Goal: Information Seeking & Learning: Learn about a topic

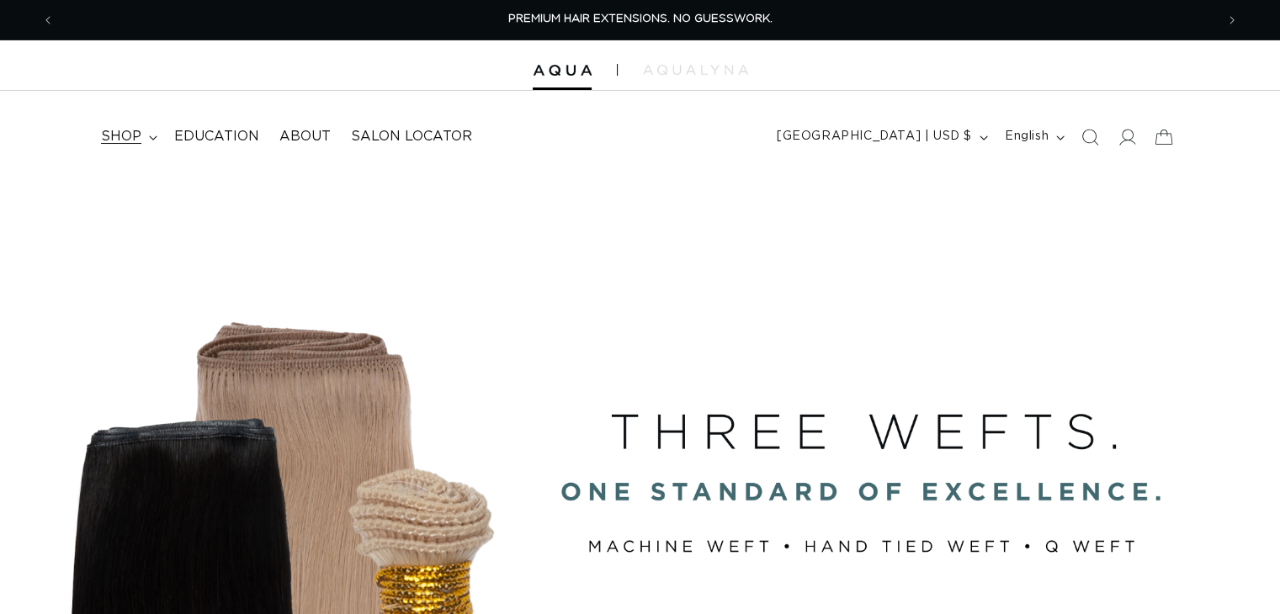
click at [151, 141] on summary "shop" at bounding box center [127, 137] width 73 height 38
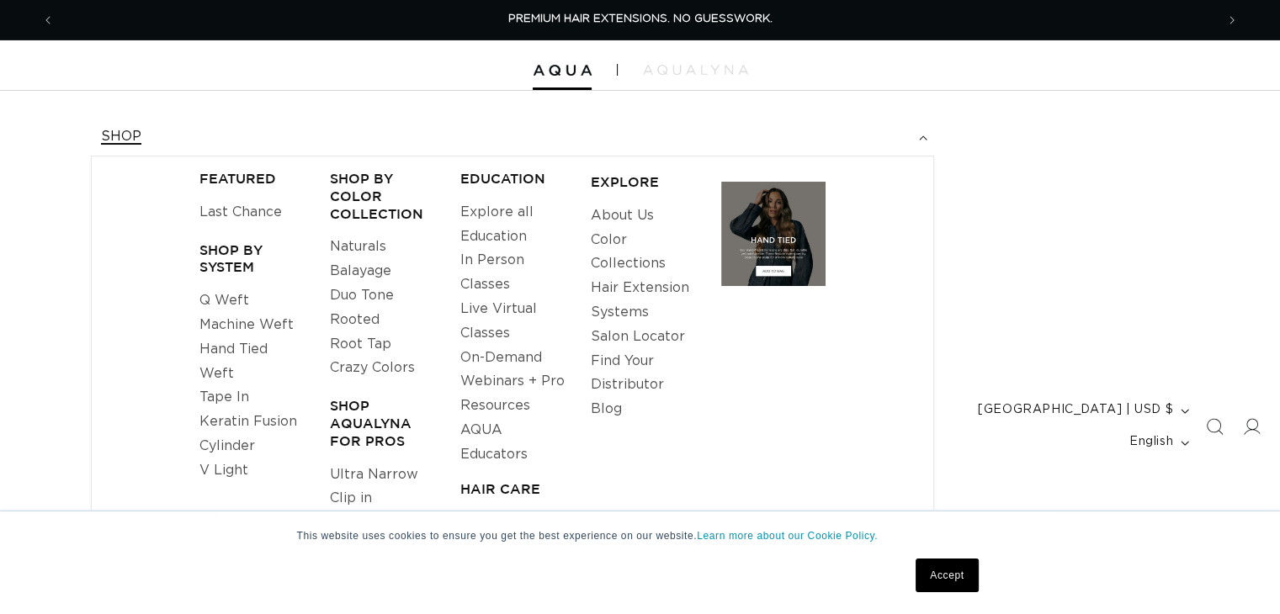
click at [263, 127] on summary "shop" at bounding box center [512, 137] width 843 height 38
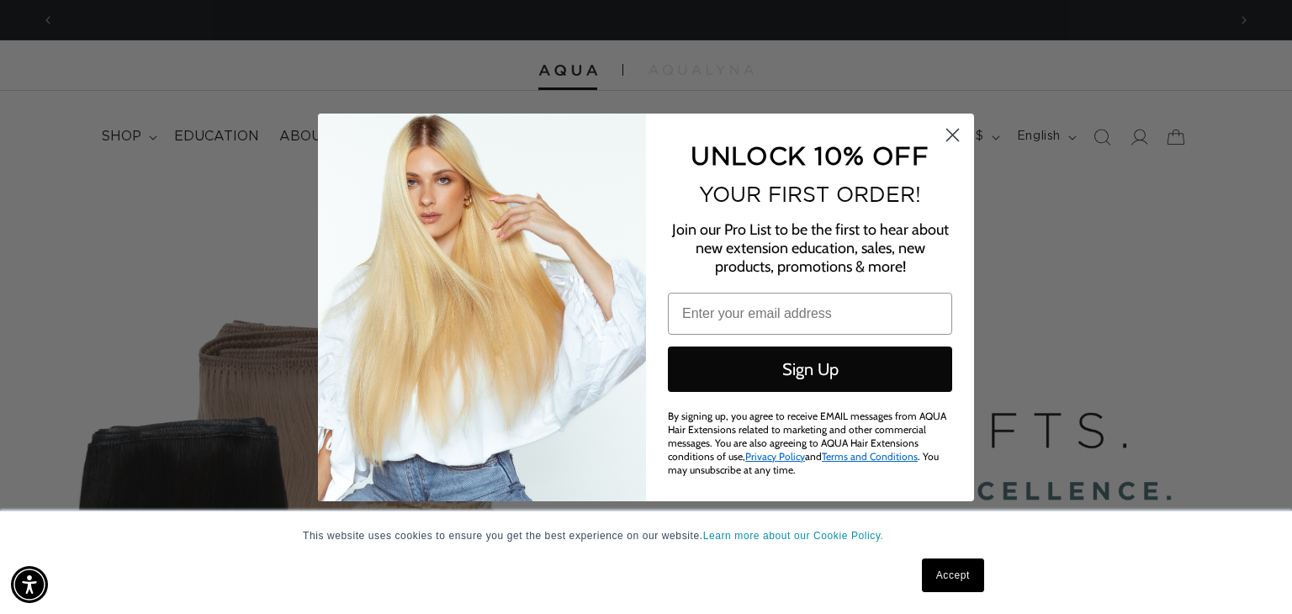
click at [951, 139] on circle "Close dialog" at bounding box center [953, 134] width 28 height 28
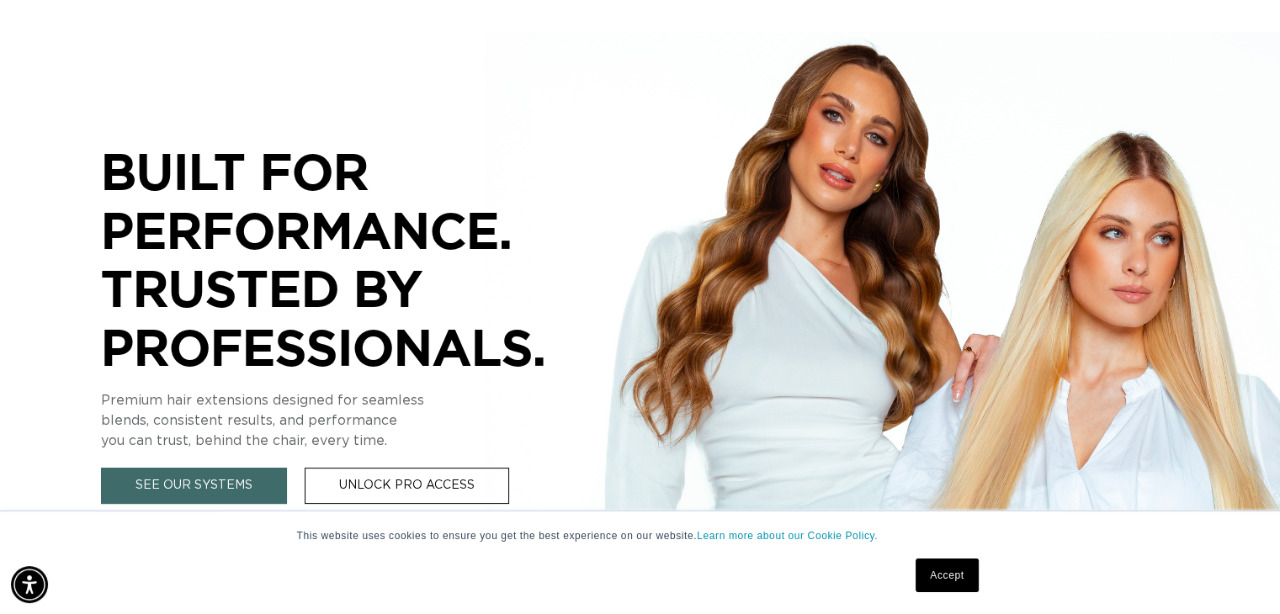
scroll to position [505, 0]
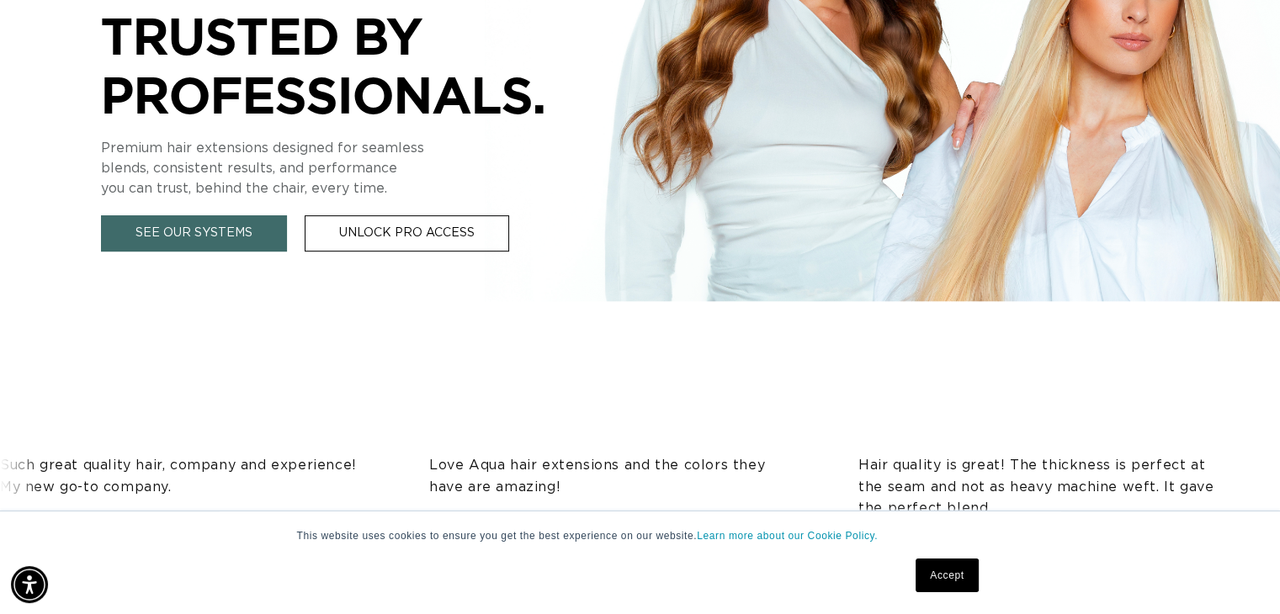
click at [938, 565] on link "Accept" at bounding box center [946, 576] width 62 height 34
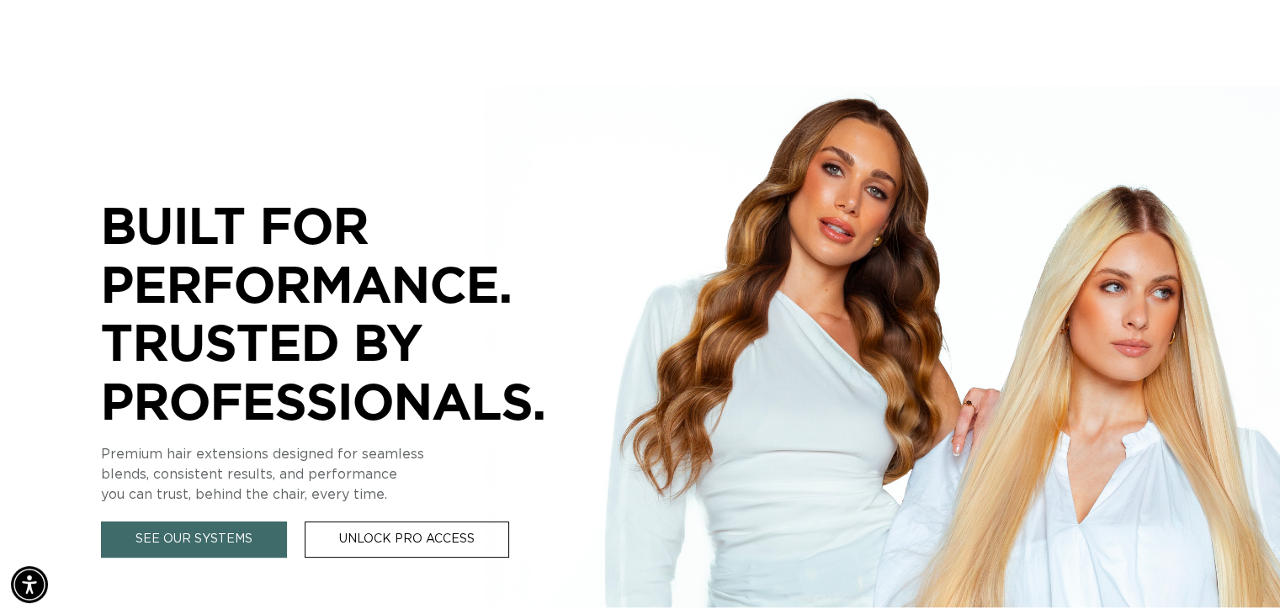
scroll to position [0, 0]
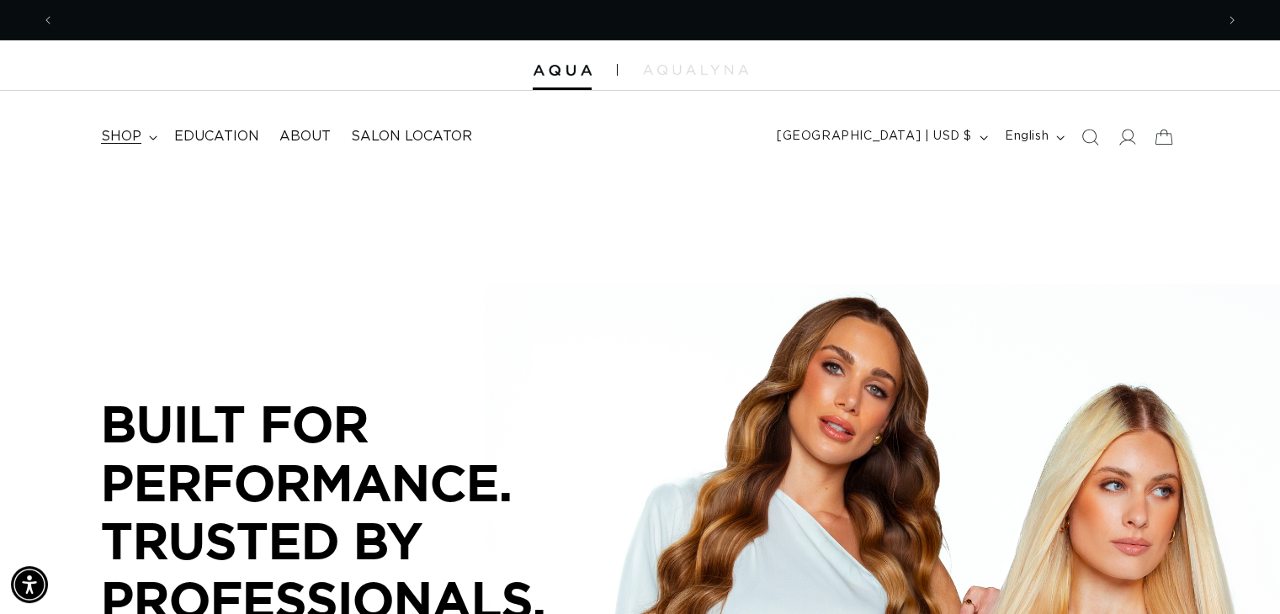
click at [157, 135] on summary "shop" at bounding box center [127, 137] width 73 height 38
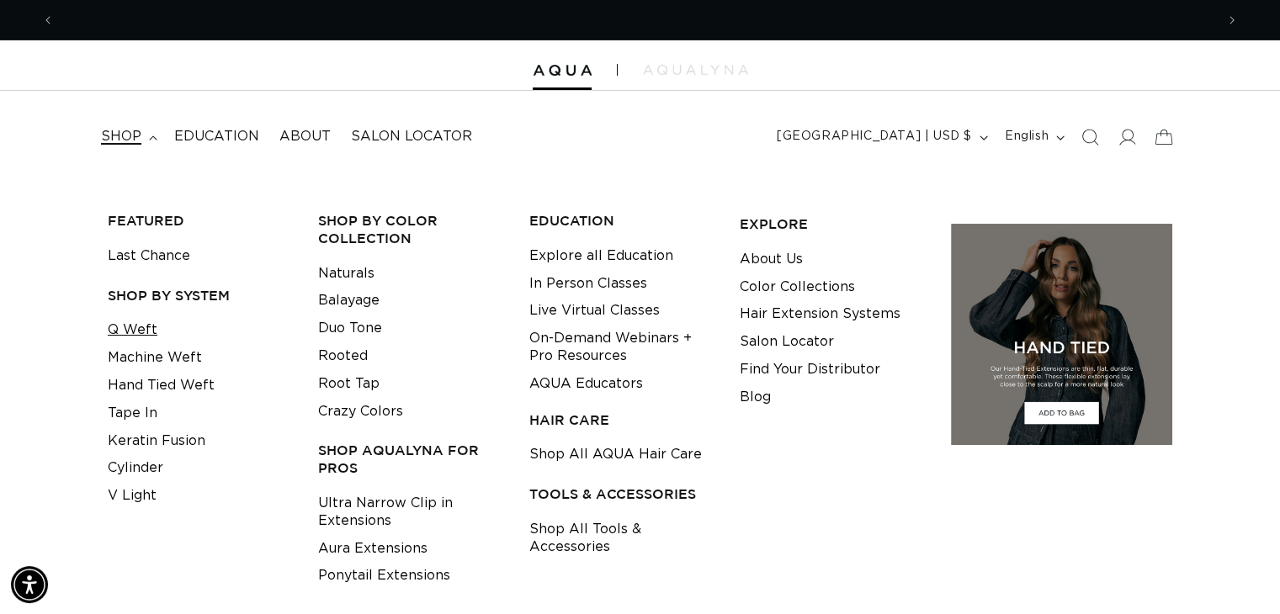
scroll to position [0, 2320]
click at [139, 417] on link "Tape In" at bounding box center [133, 414] width 50 height 28
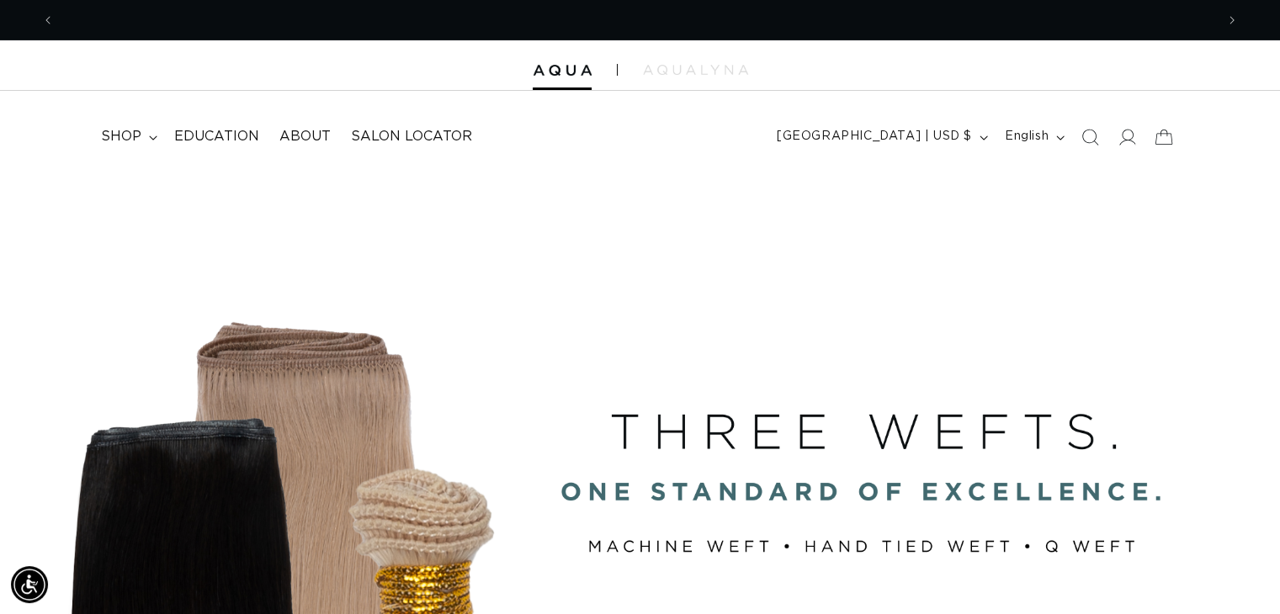
scroll to position [0, 1160]
click at [239, 137] on span "Education" at bounding box center [216, 137] width 85 height 18
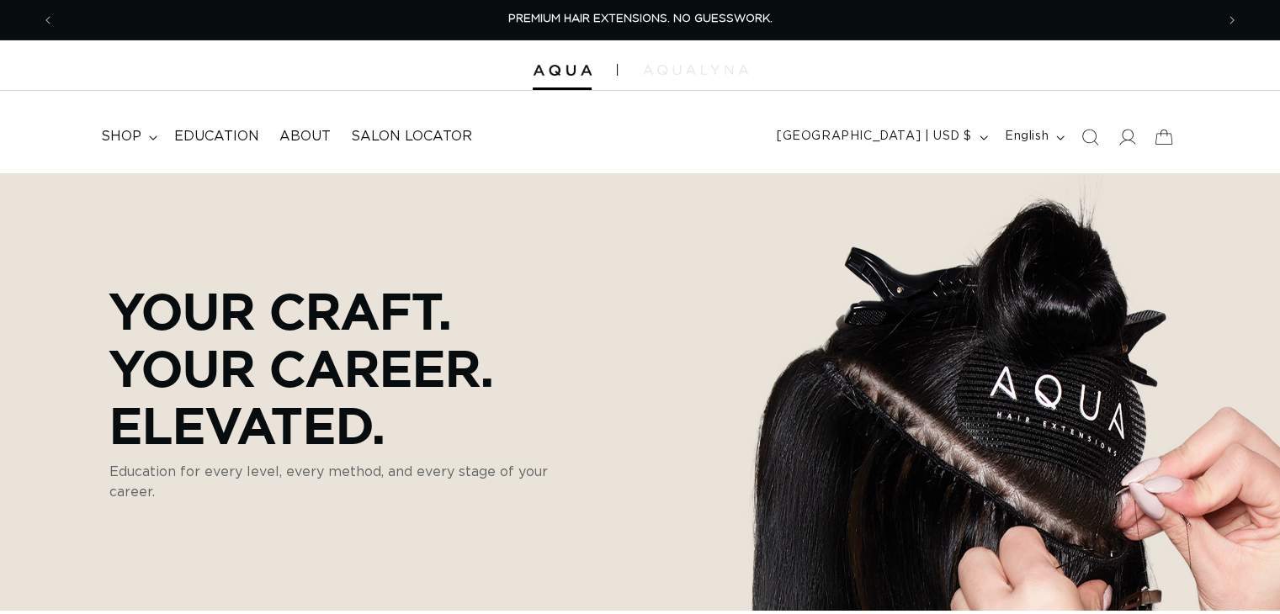
click at [680, 68] on img at bounding box center [695, 70] width 105 height 10
